Goal: Check status: Check status

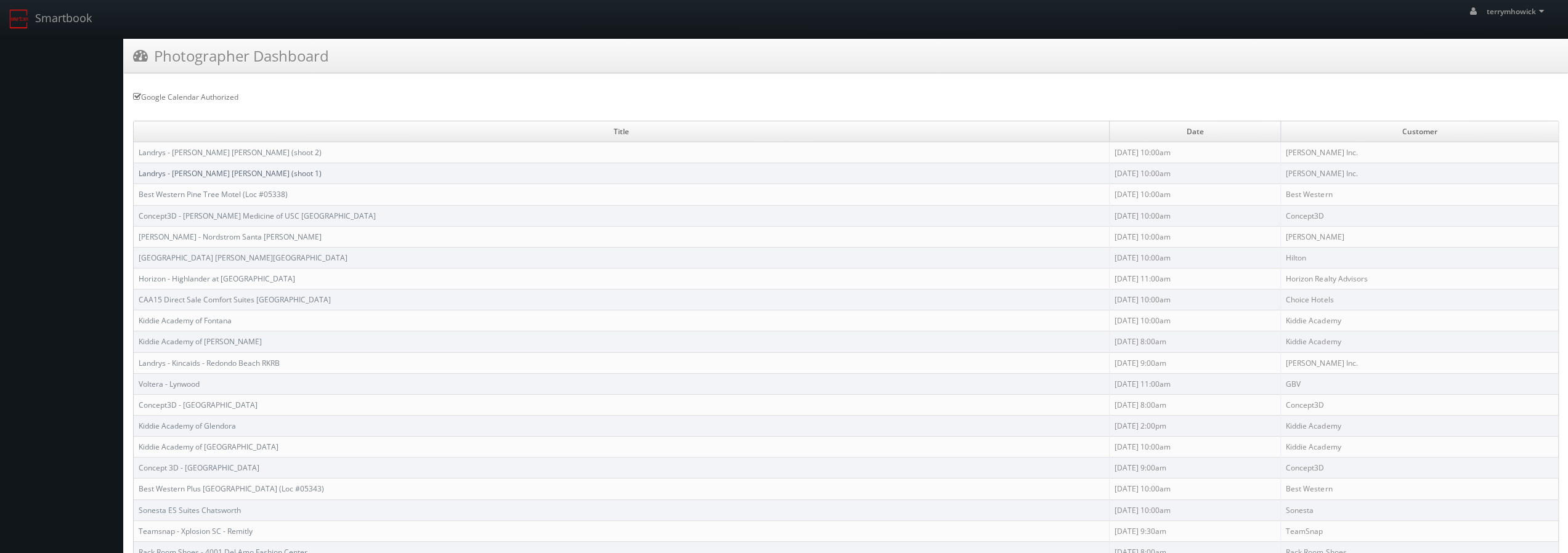
click at [221, 168] on link "Landrys - [PERSON_NAME] [PERSON_NAME] (shoot 1)" at bounding box center [230, 173] width 183 height 10
click at [240, 169] on link "Landrys - [PERSON_NAME] [PERSON_NAME] (shoot 1)" at bounding box center [230, 173] width 183 height 10
click at [198, 149] on link "Landrys - Mastro's Irvine MAIR (shoot 2)" at bounding box center [230, 152] width 183 height 10
